Goal: Find specific page/section: Find specific page/section

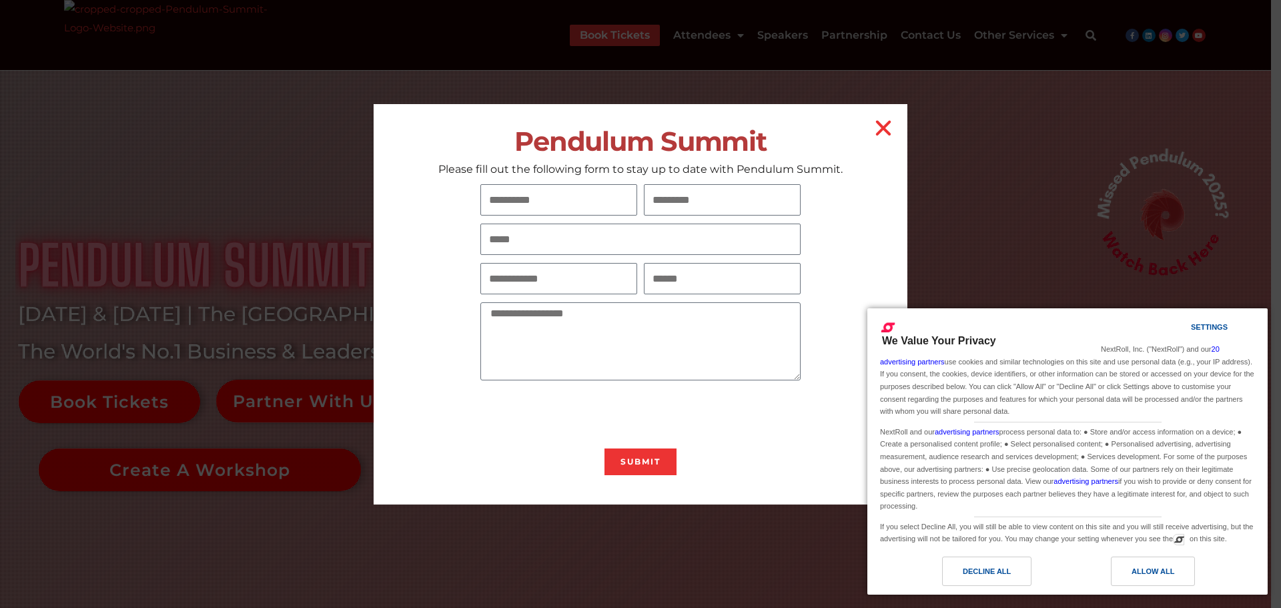
drag, startPoint x: 1280, startPoint y: 81, endPoint x: 1280, endPoint y: 637, distance: 556.4
click at [1270, 607] on html "Skip to content Book Tickets Attendees 2025 Schedule 2025 Event Information Via…" at bounding box center [640, 304] width 1281 height 608
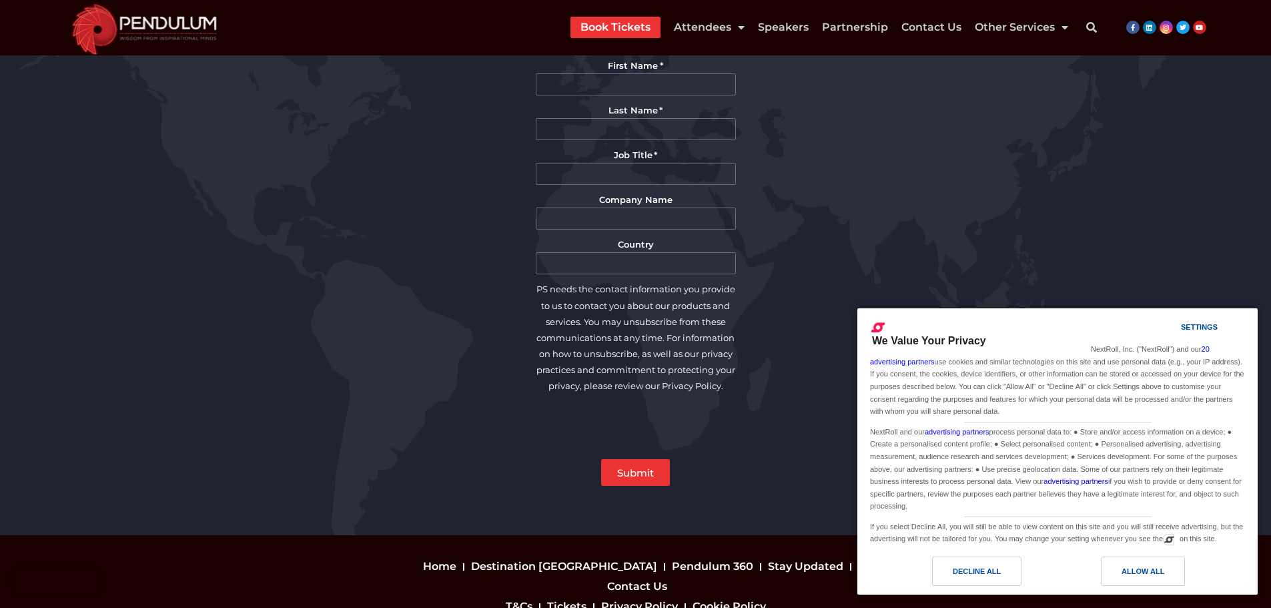
scroll to position [3051, 0]
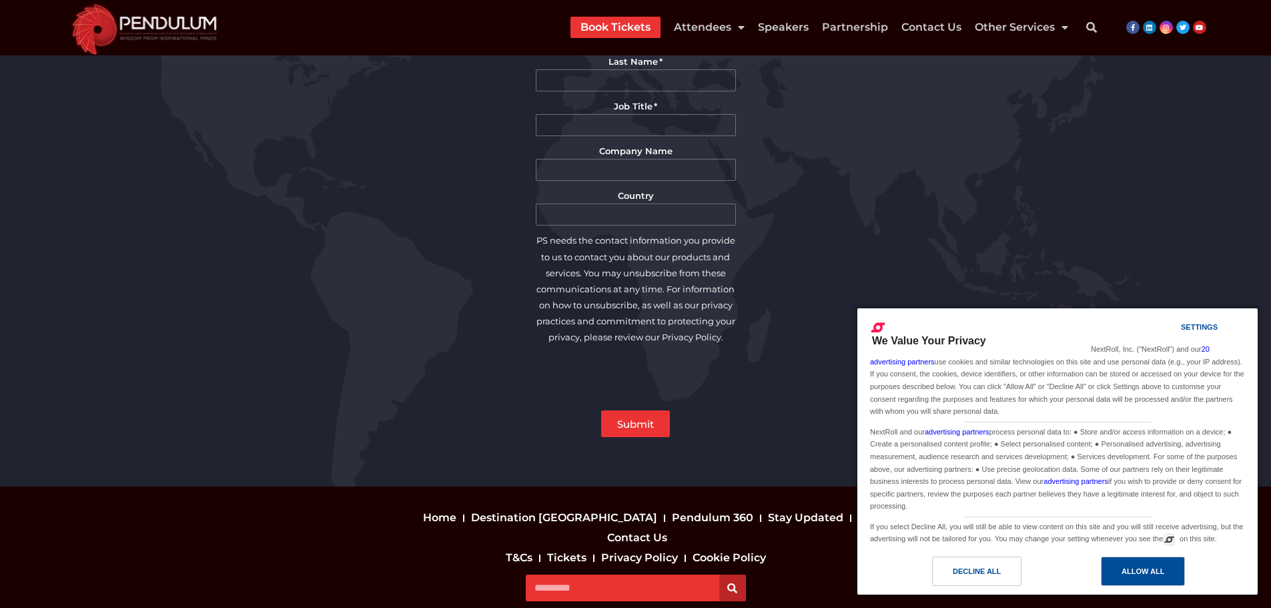
click at [1135, 572] on div "Allow All" at bounding box center [1142, 571] width 43 height 15
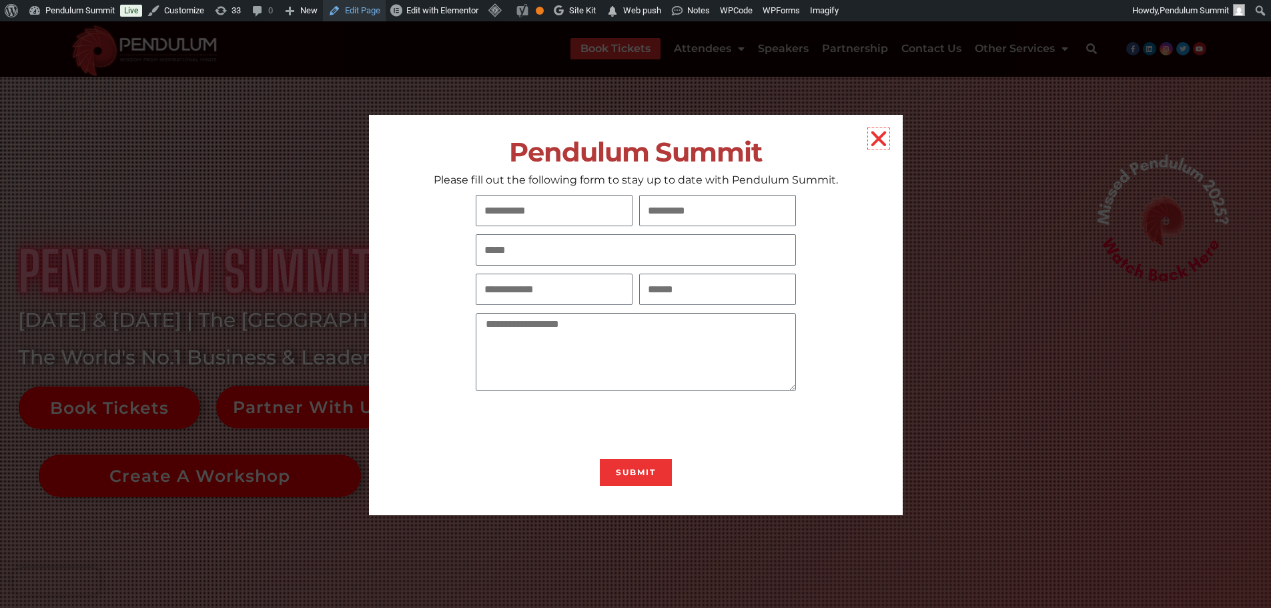
click at [360, 6] on link "Edit Page" at bounding box center [354, 10] width 63 height 21
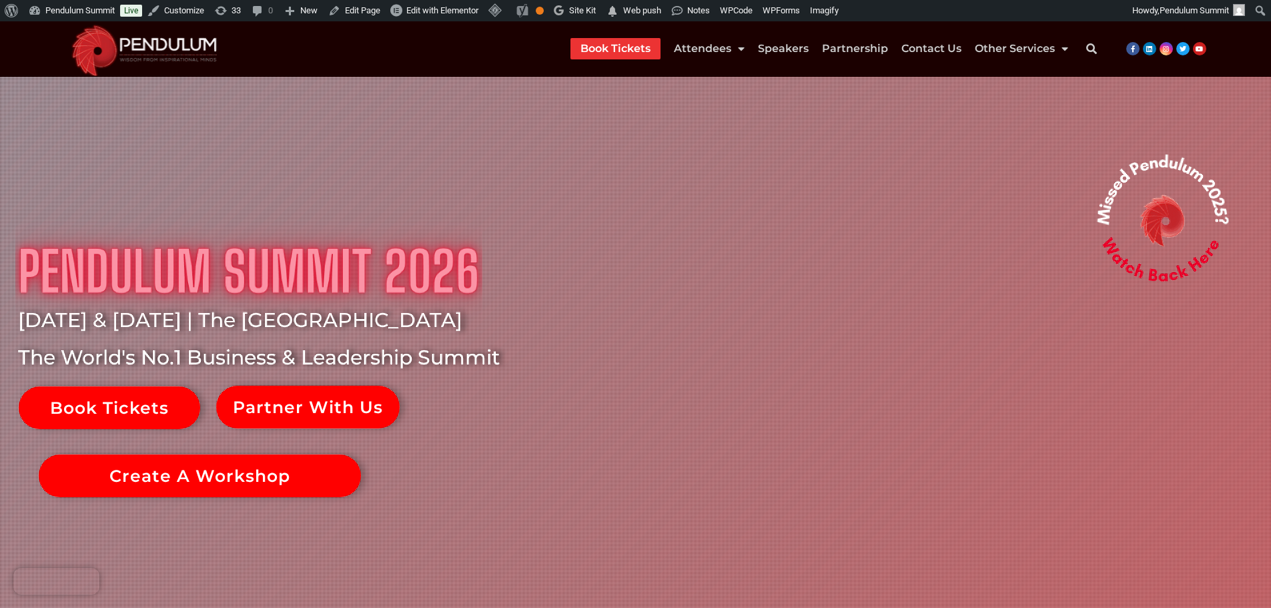
click at [1092, 44] on icon "Search" at bounding box center [1091, 48] width 27 height 27
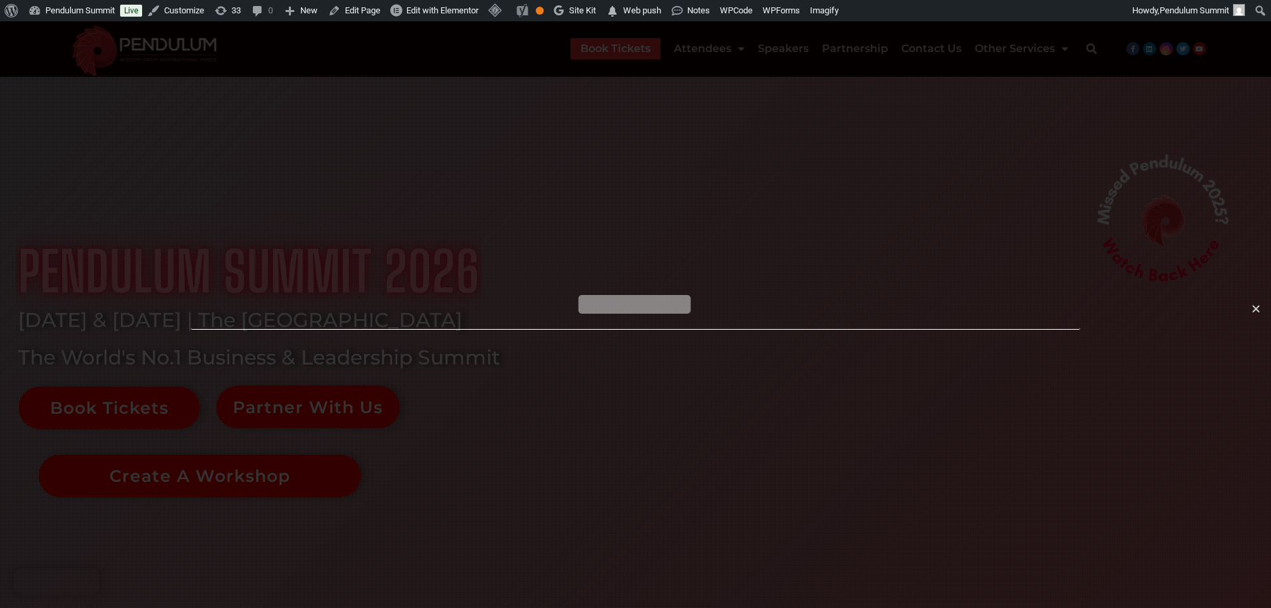
click at [1238, 95] on div "Search" at bounding box center [635, 304] width 1271 height 608
